Goal: Task Accomplishment & Management: Manage account settings

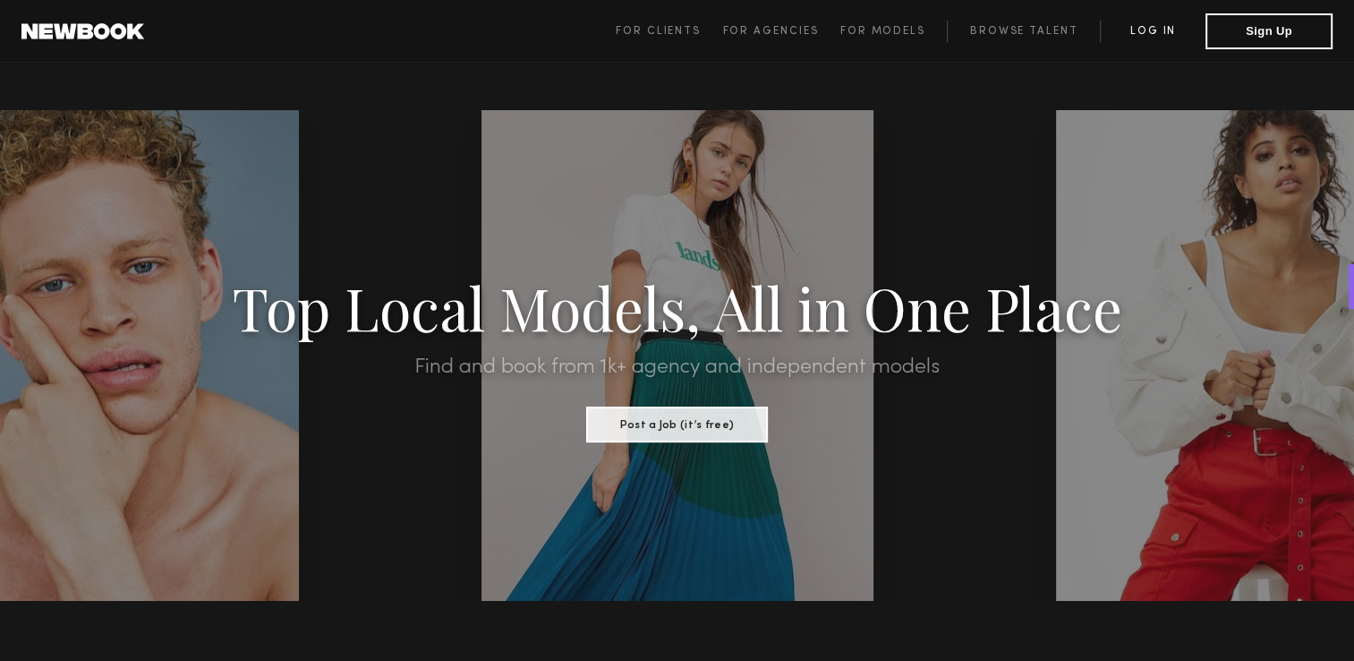
click at [1157, 26] on link "Log in" at bounding box center [1153, 31] width 106 height 21
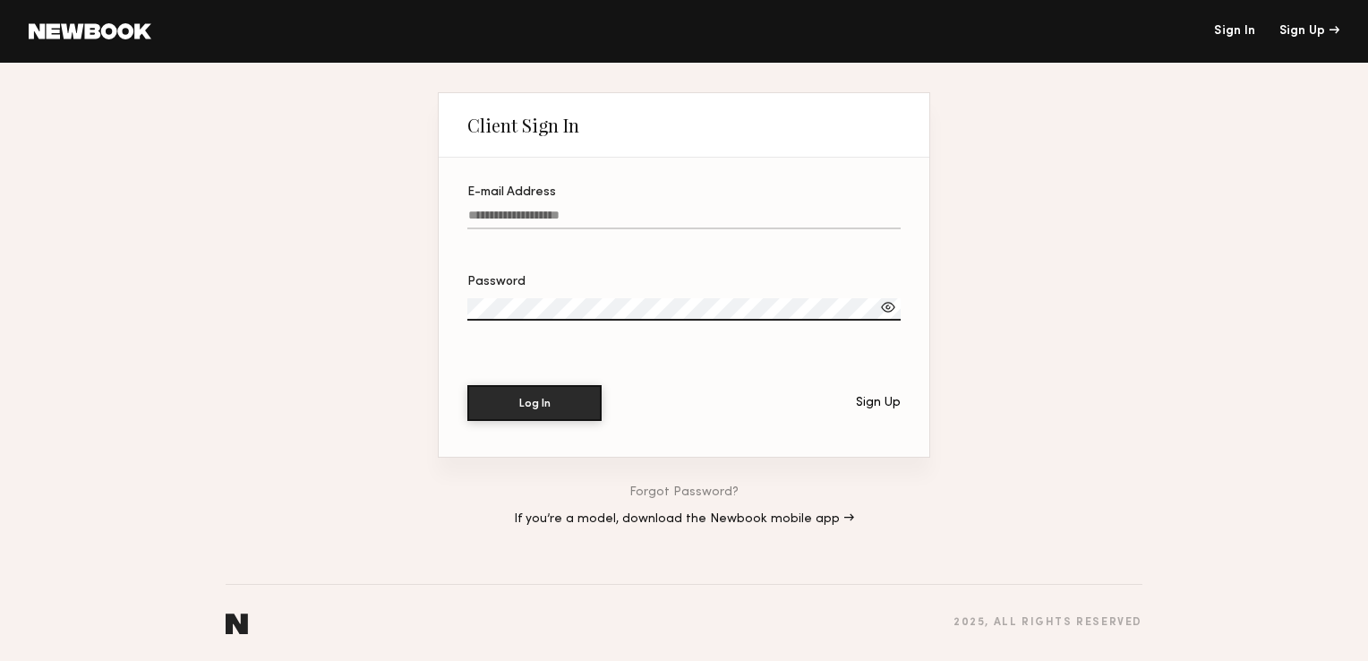
click at [493, 212] on input "E-mail Address" at bounding box center [683, 219] width 433 height 21
type input "**********"
click at [889, 303] on div at bounding box center [888, 307] width 18 height 18
click at [528, 406] on button "Log In" at bounding box center [534, 402] width 134 height 36
click at [521, 402] on button "Log In" at bounding box center [534, 402] width 134 height 36
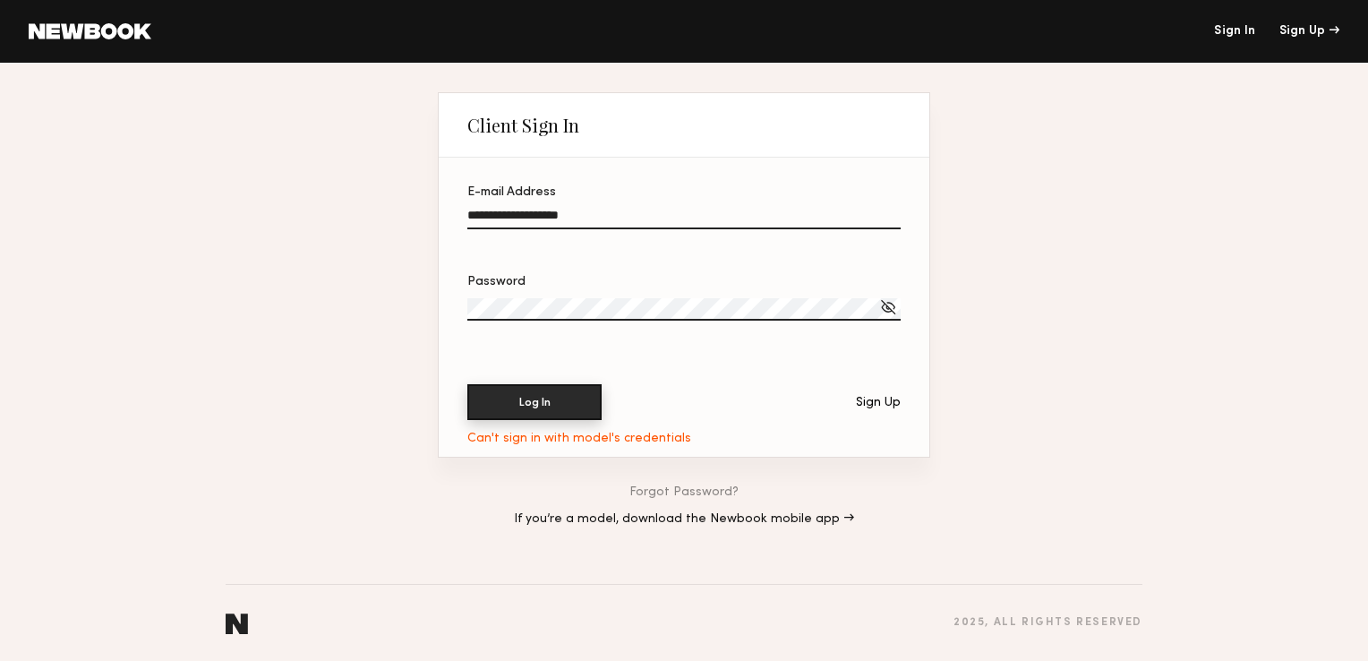
click at [527, 402] on button "Log In" at bounding box center [534, 402] width 134 height 36
click at [562, 397] on button "Log In" at bounding box center [534, 402] width 134 height 36
click at [542, 396] on button "Log In" at bounding box center [534, 402] width 134 height 36
click at [619, 446] on section "**********" at bounding box center [684, 307] width 491 height 298
click at [894, 306] on div at bounding box center [888, 307] width 18 height 18
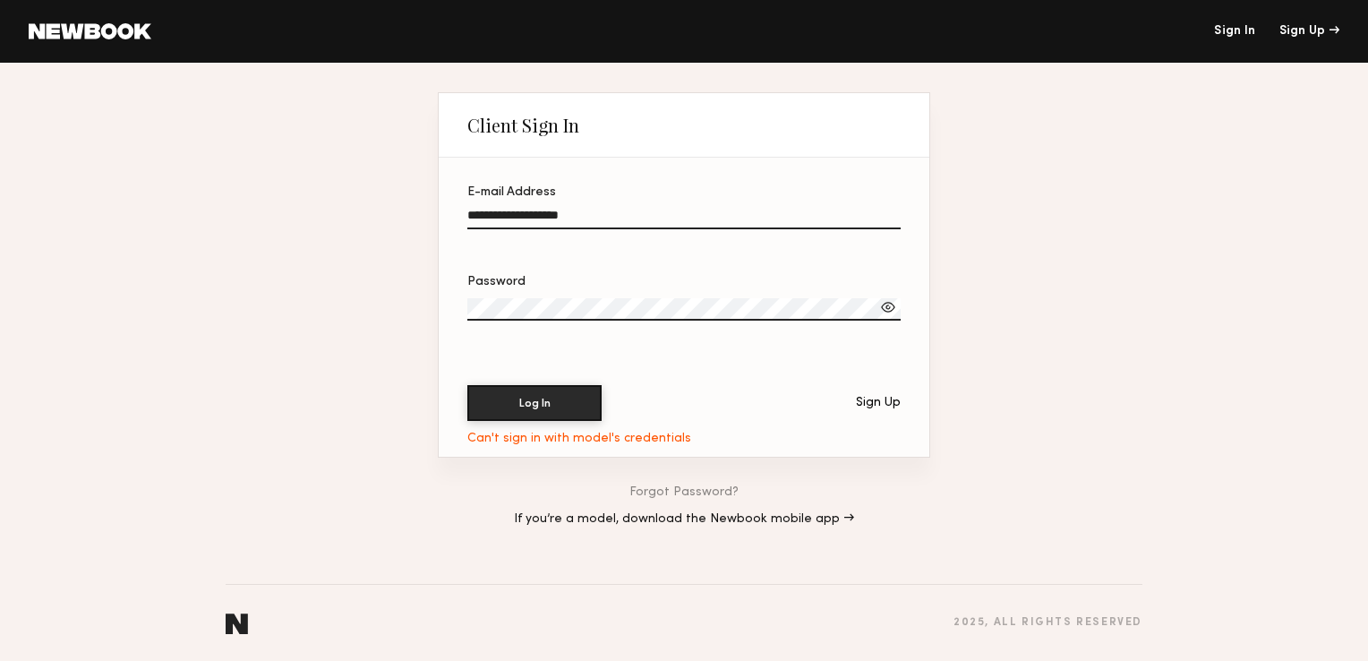
click at [774, 522] on link "If you’re a model, download the Newbook mobile app →" at bounding box center [684, 519] width 340 height 13
